Goal: Task Accomplishment & Management: Complete application form

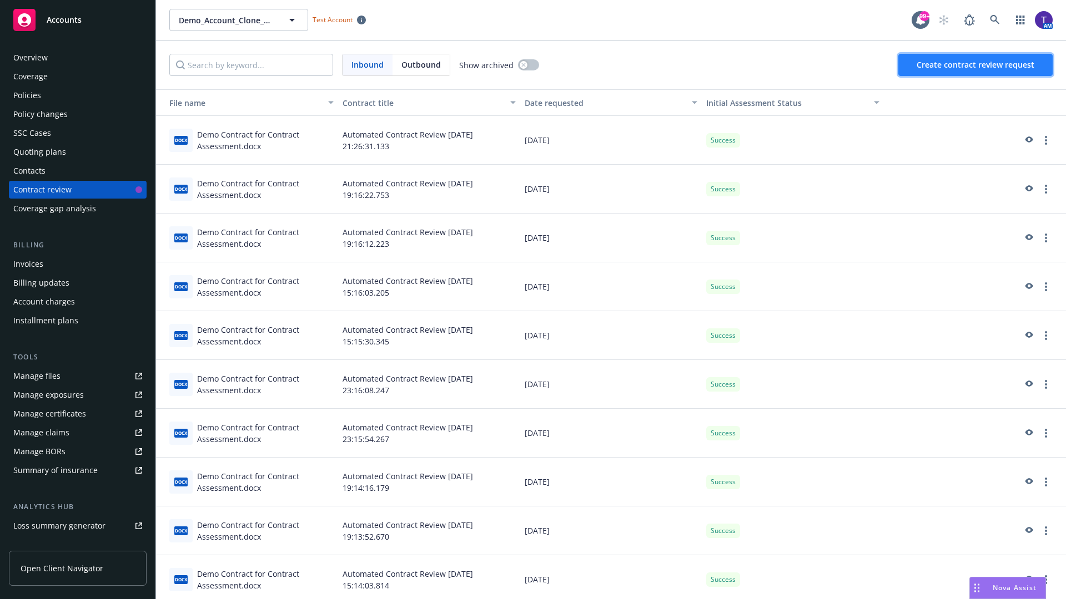
click at [976, 65] on span "Create contract review request" at bounding box center [975, 64] width 118 height 11
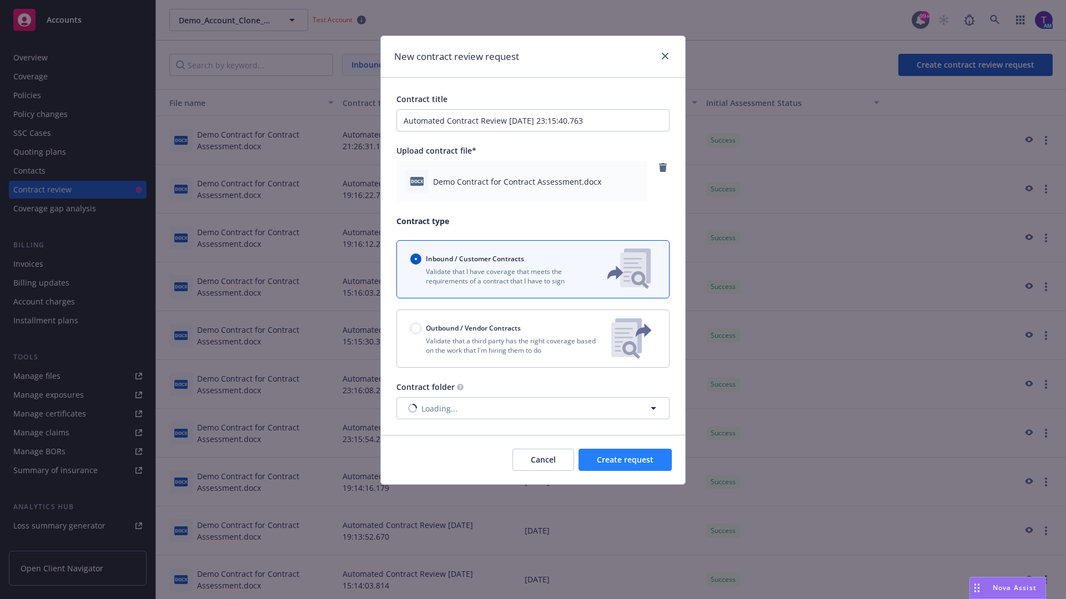
type input "Automated Contract Review 08-27-2025 23:15:40.763"
click at [625, 460] on span "Create request" at bounding box center [625, 460] width 57 height 11
